Goal: Find contact information: Find contact information

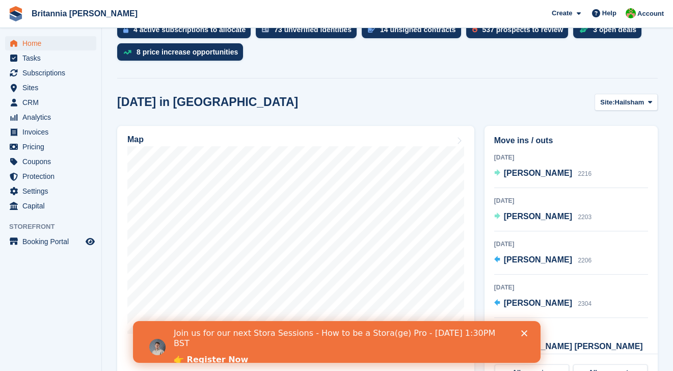
scroll to position [278, 0]
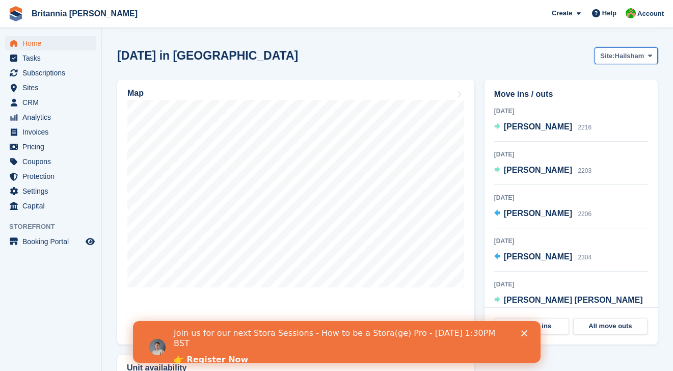
click at [648, 59] on span at bounding box center [650, 55] width 8 height 8
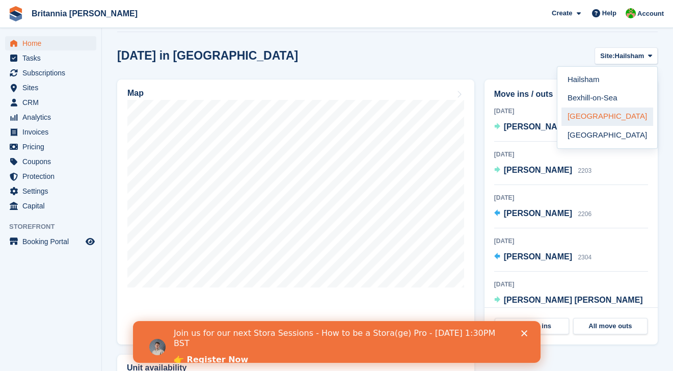
click at [611, 113] on link "[GEOGRAPHIC_DATA]" at bounding box center [607, 117] width 92 height 18
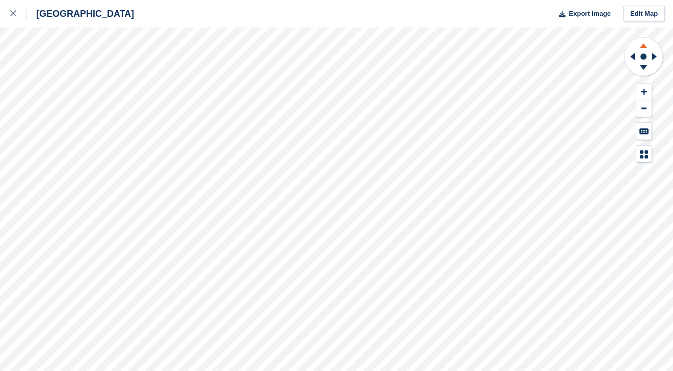
click at [639, 43] on icon at bounding box center [643, 44] width 26 height 13
click at [639, 67] on icon at bounding box center [643, 69] width 26 height 13
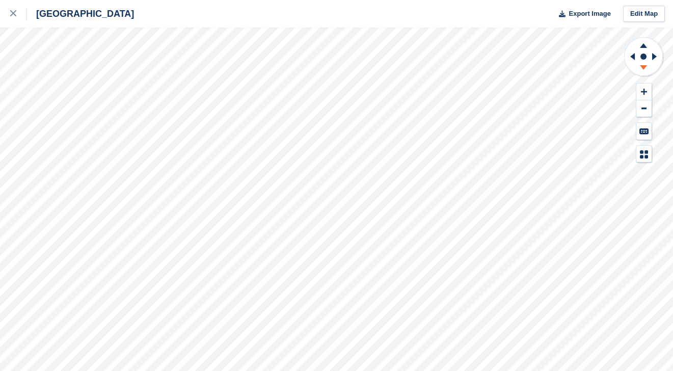
click at [639, 67] on icon at bounding box center [643, 69] width 26 height 13
click at [640, 68] on icon at bounding box center [643, 69] width 26 height 13
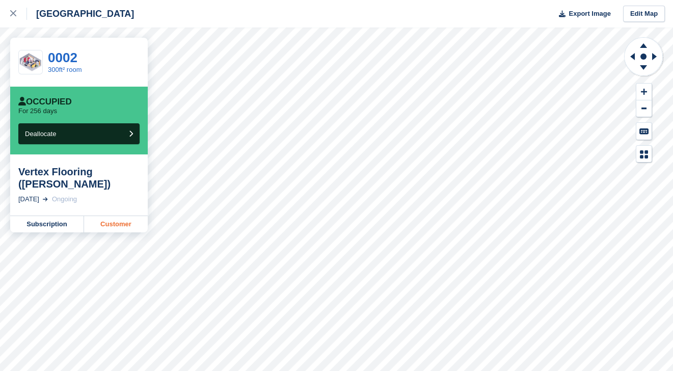
click at [97, 221] on link "Customer" at bounding box center [116, 224] width 64 height 16
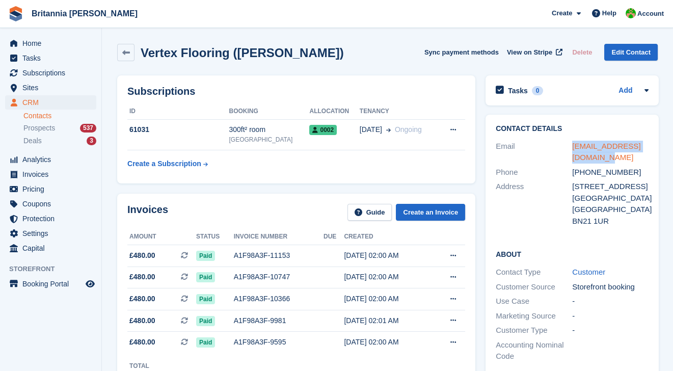
drag, startPoint x: 594, startPoint y: 161, endPoint x: 573, endPoint y: 151, distance: 22.8
click at [573, 151] on div "[EMAIL_ADDRESS][DOMAIN_NAME]" at bounding box center [610, 152] width 76 height 23
copy link "[EMAIL_ADDRESS][DOMAIN_NAME]"
